Goal: Find specific page/section: Find specific page/section

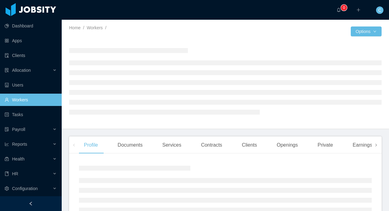
click at [377, 146] on icon "icon: right" at bounding box center [375, 145] width 3 height 3
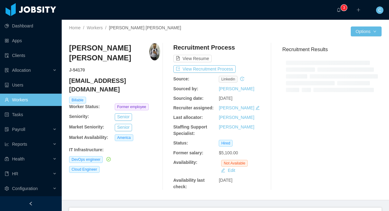
click at [314, 144] on div "Recruitment Results" at bounding box center [329, 116] width 104 height 147
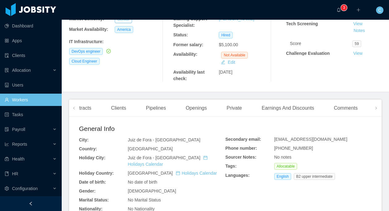
scroll to position [149, 0]
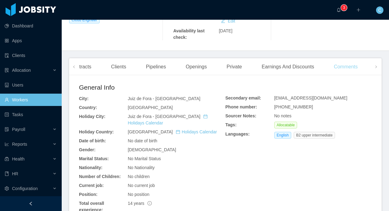
click at [348, 65] on div "Comments" at bounding box center [345, 66] width 34 height 17
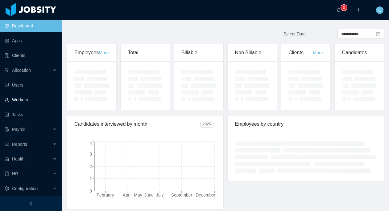
click at [40, 100] on link "Workers" at bounding box center [31, 100] width 52 height 12
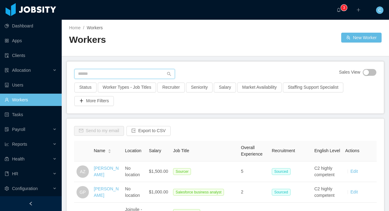
click at [114, 71] on input "text" at bounding box center [124, 74] width 100 height 10
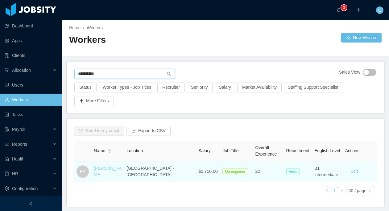
type input "**********"
click at [117, 170] on link "Edison Pereira" at bounding box center [108, 171] width 28 height 11
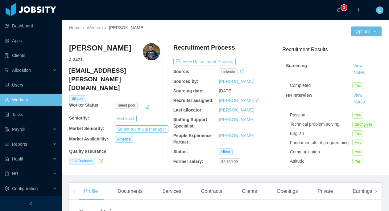
click at [377, 194] on span at bounding box center [376, 191] width 4 height 7
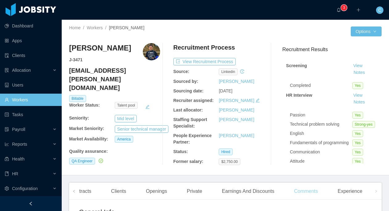
click at [316, 191] on div "Comments" at bounding box center [306, 191] width 34 height 17
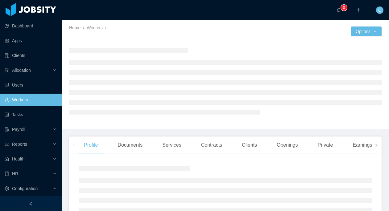
click at [376, 145] on icon "icon: right" at bounding box center [376, 145] width 2 height 2
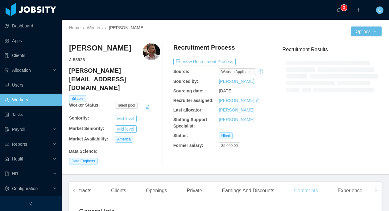
click at [316, 182] on div "Comments" at bounding box center [306, 190] width 34 height 17
